Goal: Task Accomplishment & Management: Manage account settings

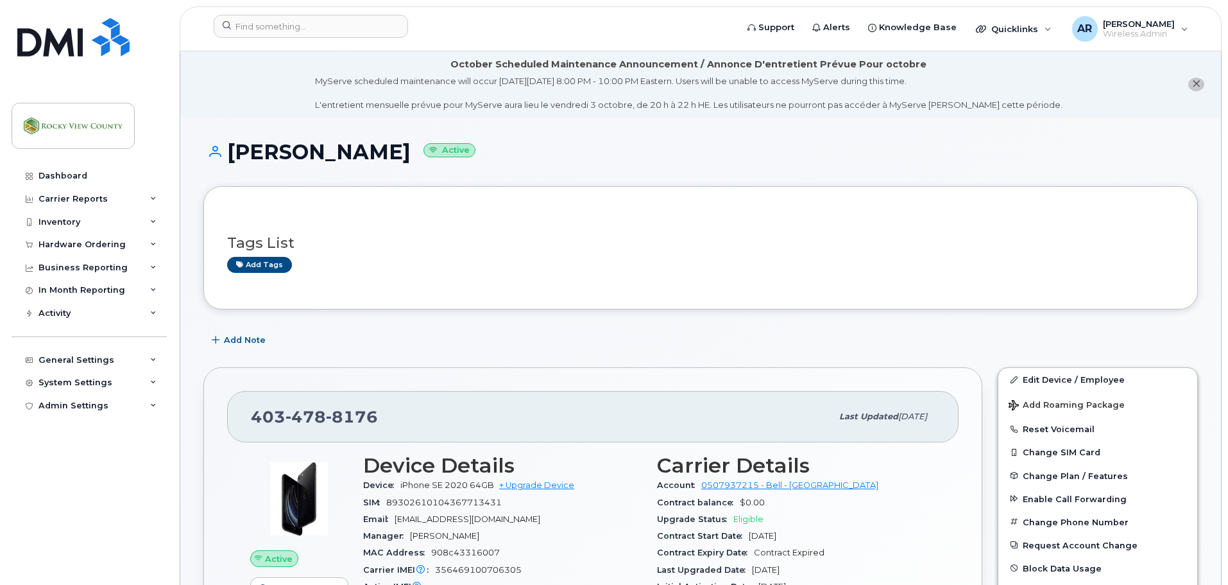
click at [360, 241] on h3 "Tags List" at bounding box center [700, 243] width 947 height 16
click at [257, 22] on input at bounding box center [311, 26] width 194 height 23
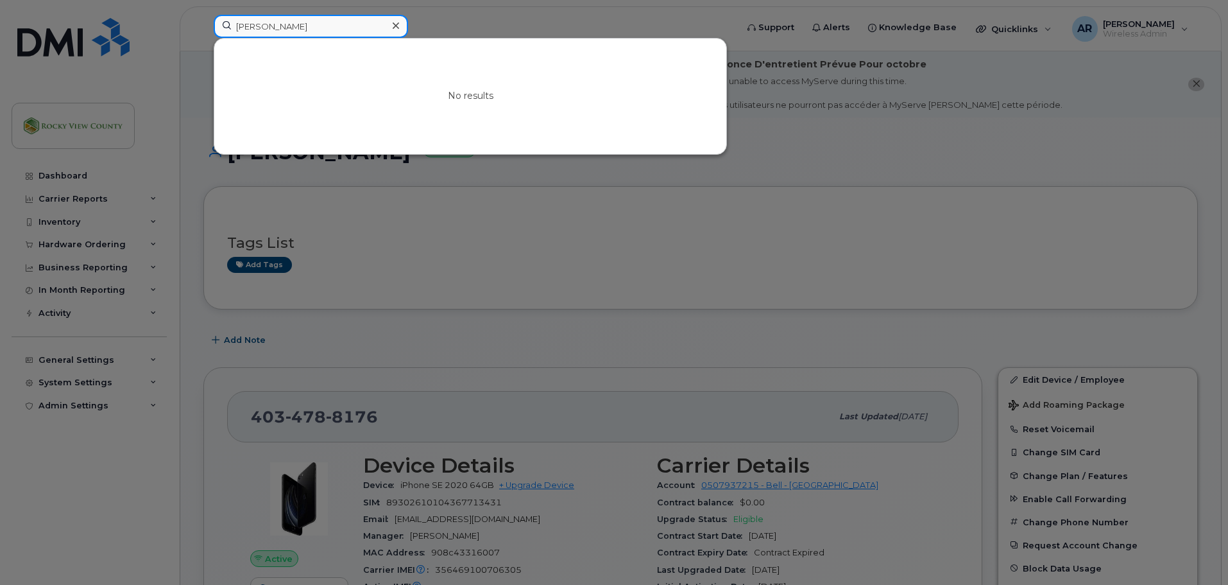
click at [268, 22] on input "pam weber" at bounding box center [311, 26] width 194 height 23
click at [268, 23] on input "pam weber" at bounding box center [311, 26] width 194 height 23
type input "p"
paste input "+14034788280"
click at [247, 24] on input "+14034788280" at bounding box center [311, 26] width 194 height 23
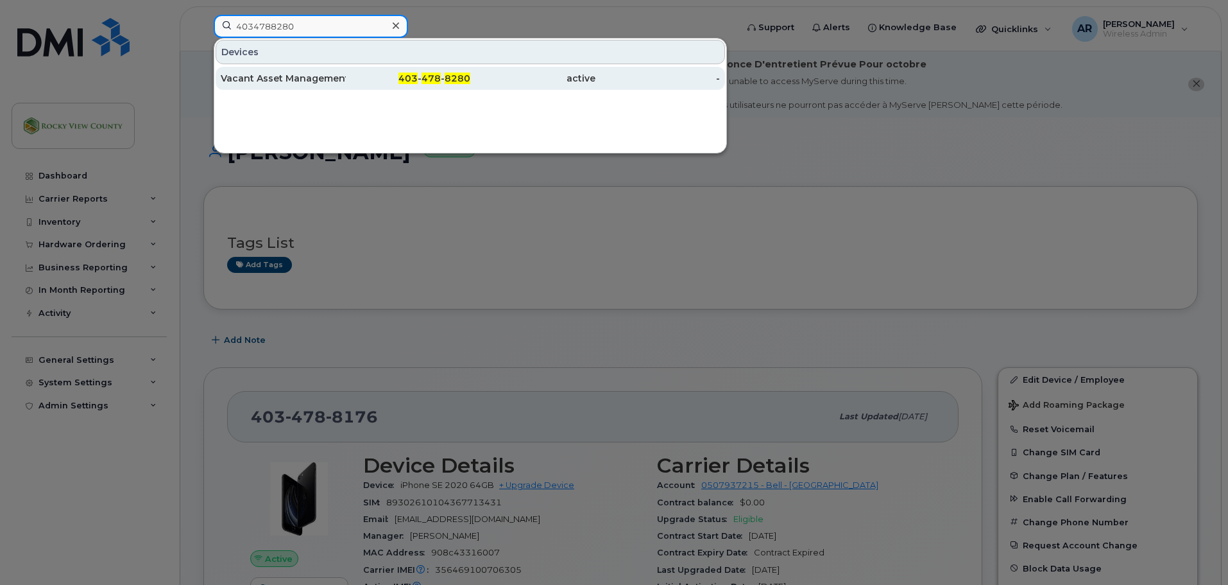
type input "4034788280"
click at [333, 83] on div "Vacant Asset Management" at bounding box center [283, 78] width 125 height 13
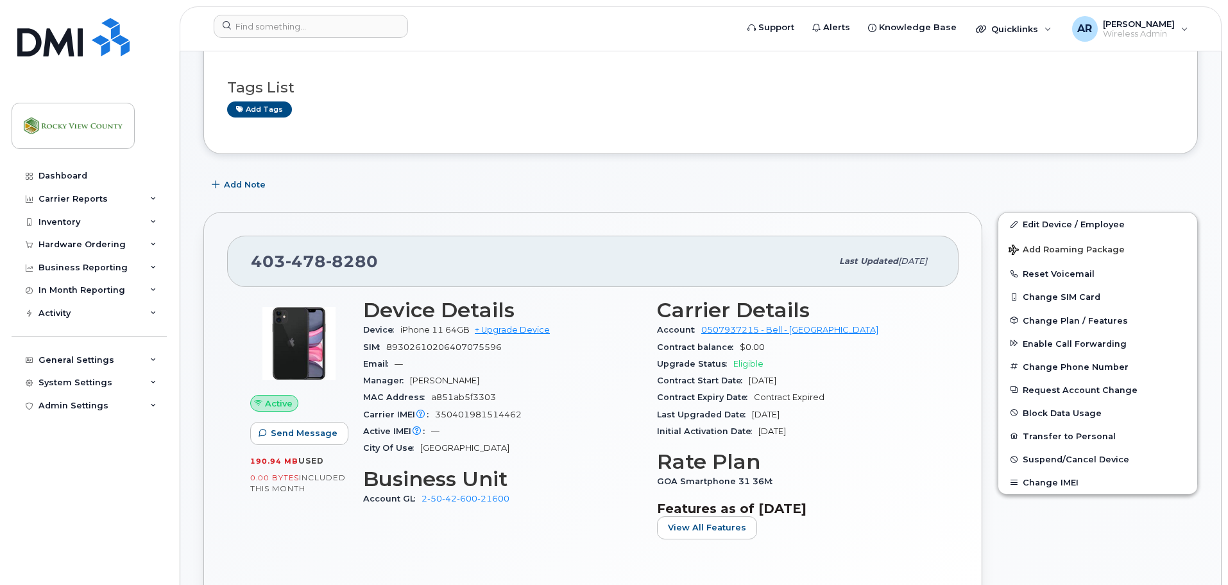
scroll to position [146, 0]
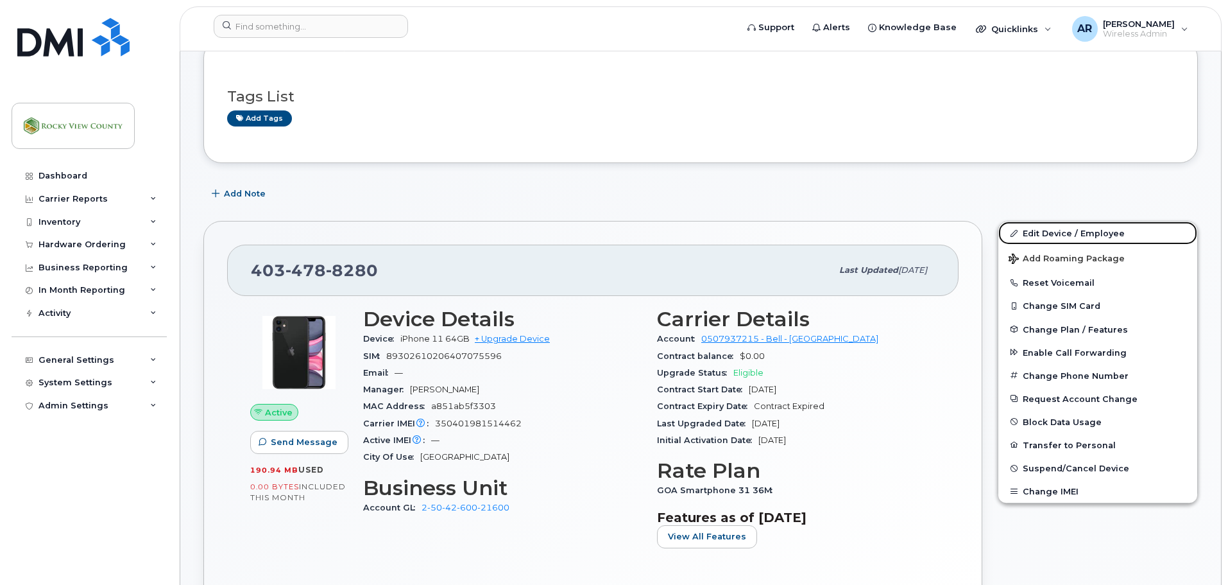
drag, startPoint x: 1045, startPoint y: 232, endPoint x: 644, endPoint y: 255, distance: 401.7
click at [1045, 232] on link "Edit Device / Employee" at bounding box center [1098, 232] width 199 height 23
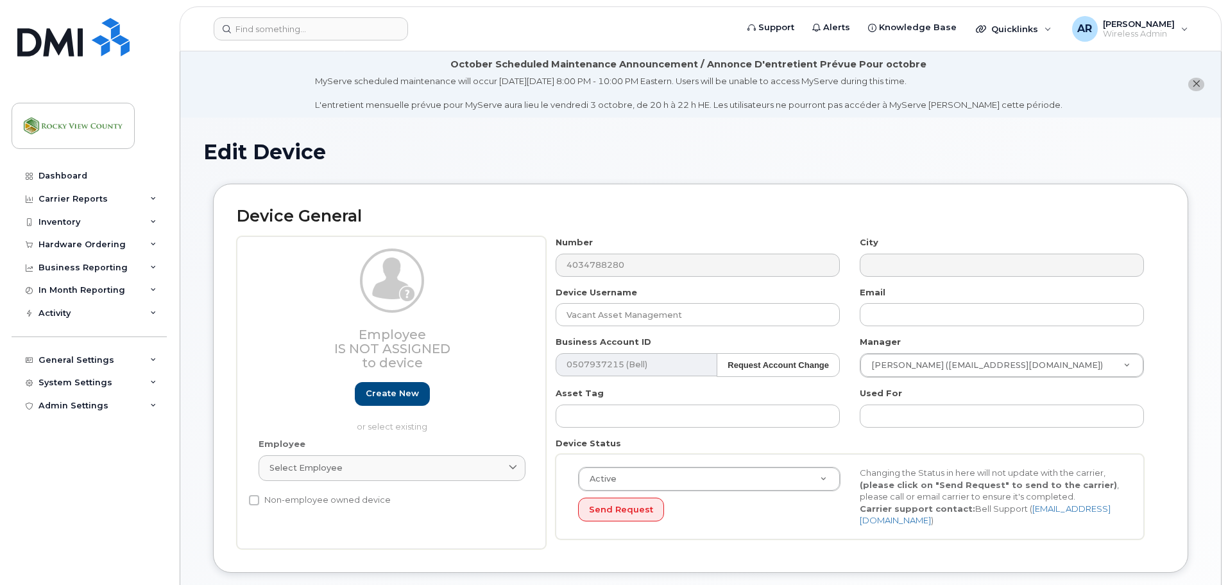
select select "29629296"
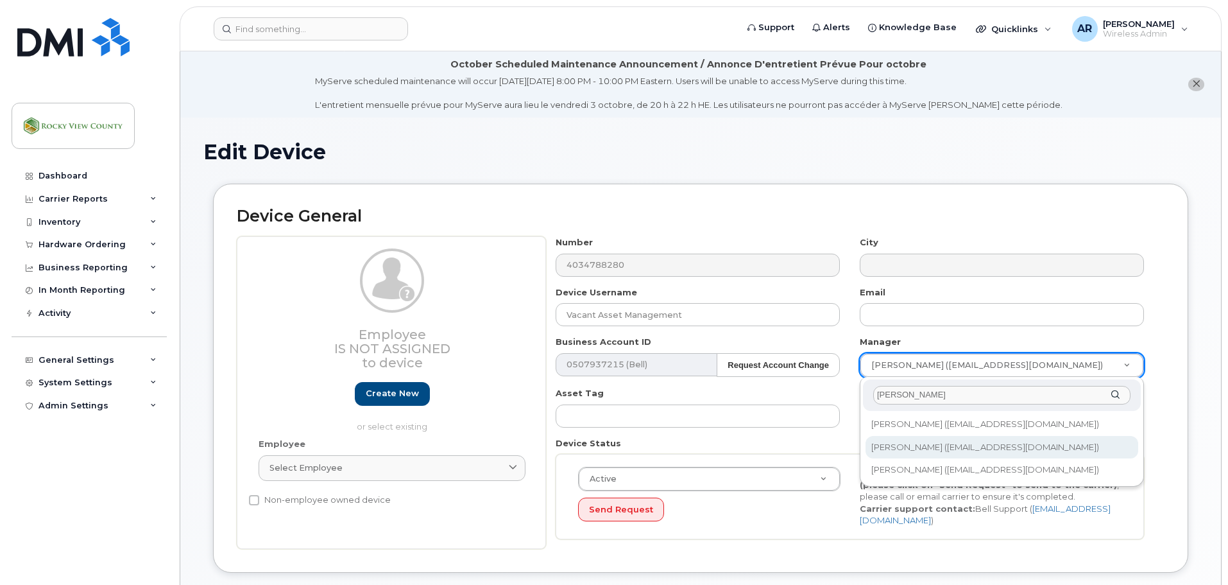
type input "[PERSON_NAME]"
type input "2341648"
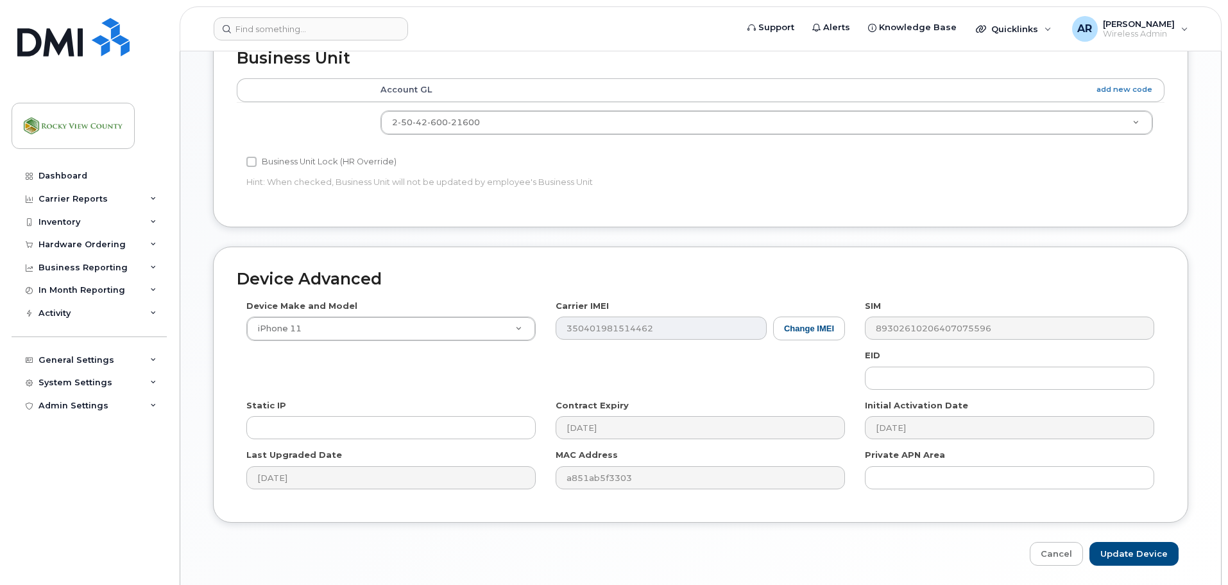
scroll to position [606, 0]
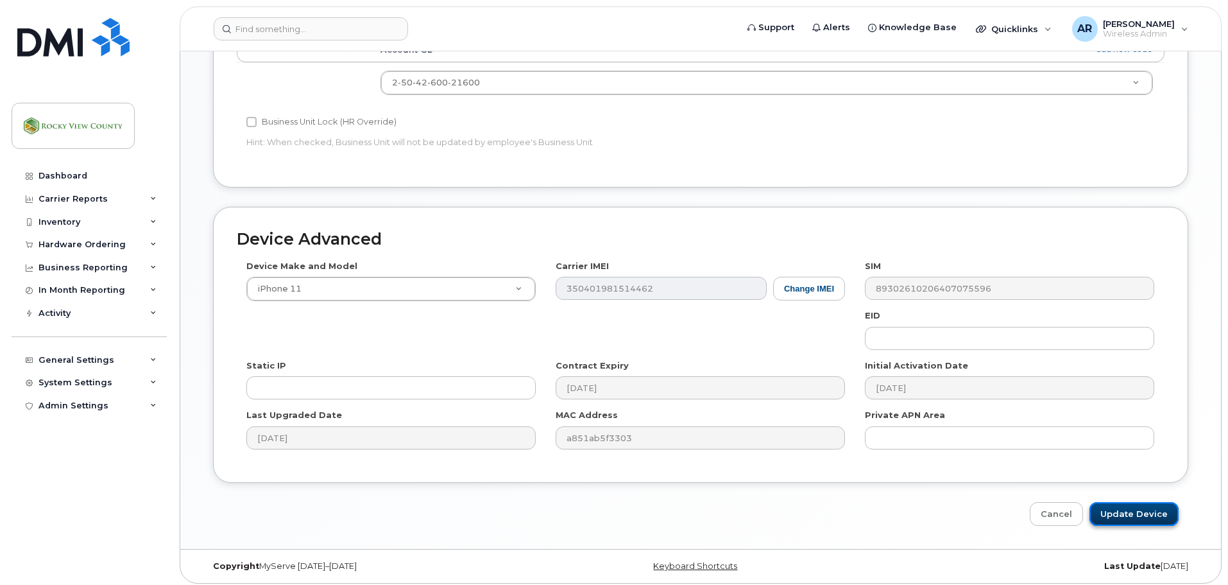
click at [1110, 508] on input "Update Device" at bounding box center [1134, 514] width 89 height 24
type input "Saving..."
